Goal: Task Accomplishment & Management: Use online tool/utility

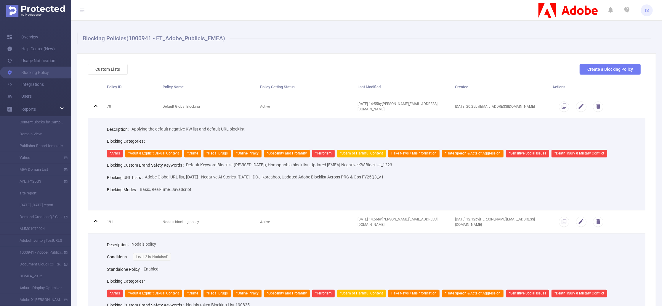
scroll to position [51, 0]
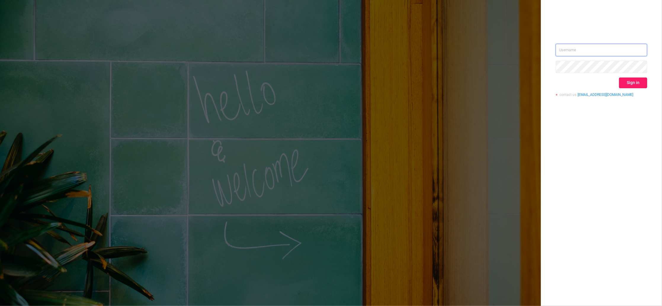
type input "[PERSON_NAME][EMAIL_ADDRESS][DOMAIN_NAME]"
click at [624, 83] on button "Sign in" at bounding box center [633, 83] width 28 height 11
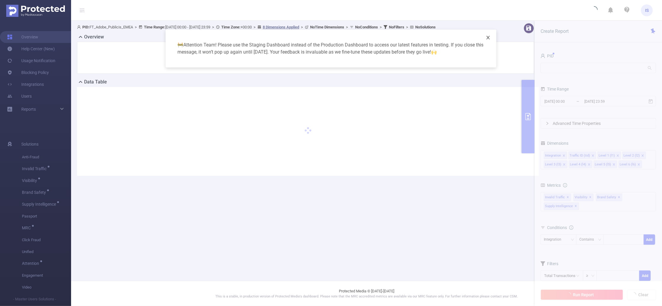
click at [489, 40] on icon "icon: close" at bounding box center [488, 37] width 5 height 5
